Goal: Transaction & Acquisition: Purchase product/service

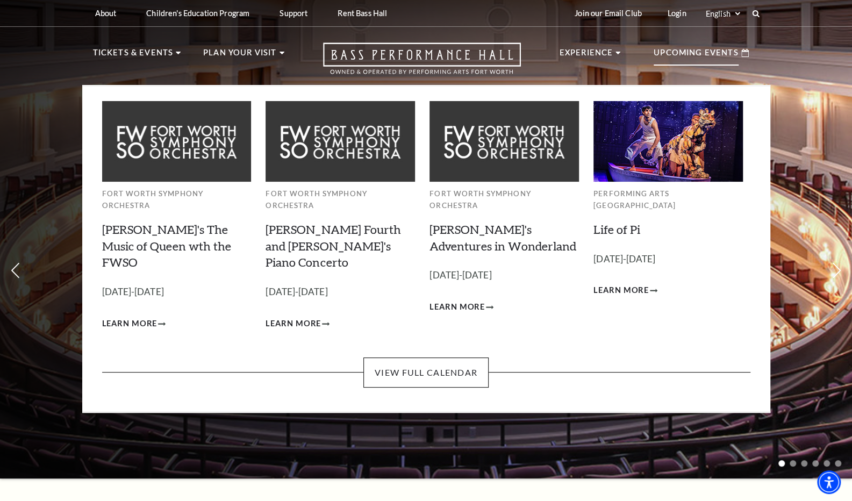
click at [674, 49] on p "Upcoming Events" at bounding box center [696, 55] width 85 height 19
click at [701, 50] on p "Upcoming Events" at bounding box center [696, 55] width 85 height 19
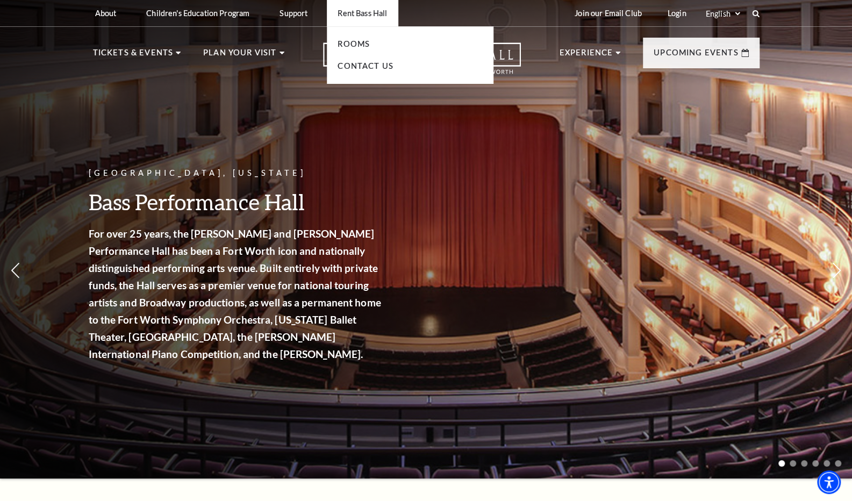
click at [360, 50] on li "Rooms" at bounding box center [410, 44] width 145 height 13
click at [359, 44] on link "Rooms" at bounding box center [354, 43] width 32 height 9
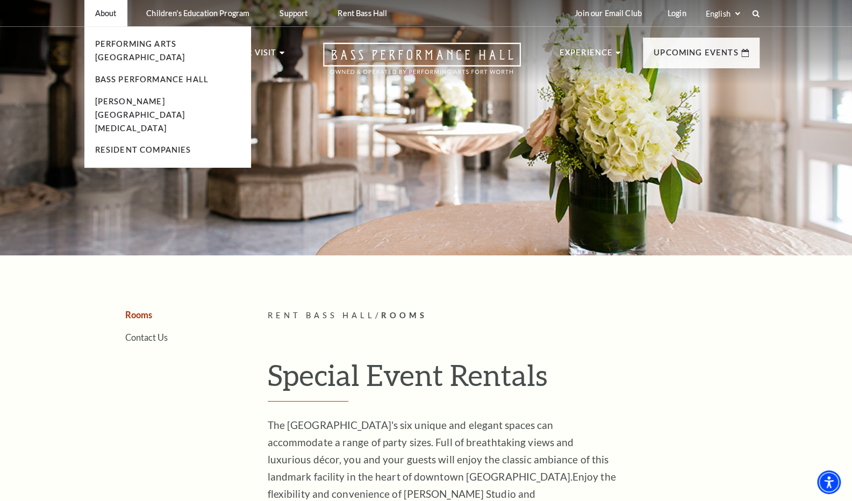
click at [92, 13] on li "About Performing Arts Fort Worth Bass Performance Hall Maddox Muse Center Resid…" at bounding box center [105, 13] width 43 height 26
click at [129, 75] on link "Bass Performance Hall" at bounding box center [152, 79] width 114 height 9
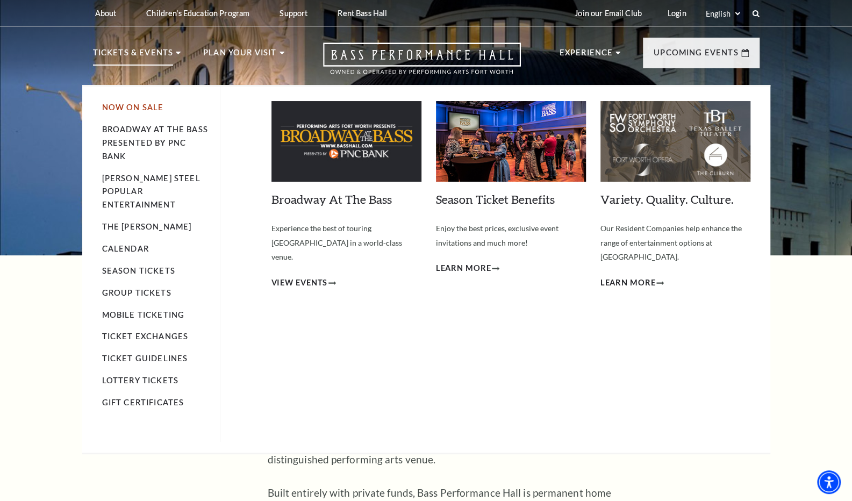
click at [128, 103] on link "Now On Sale" at bounding box center [133, 107] width 62 height 9
